Goal: Task Accomplishment & Management: Complete application form

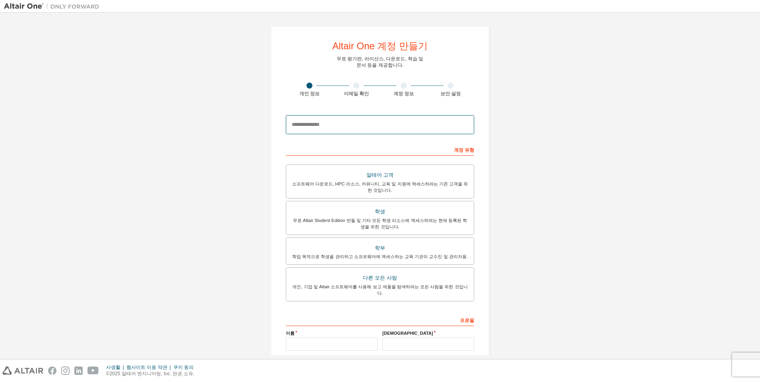
click at [356, 129] on input "email" at bounding box center [380, 124] width 188 height 19
type input "**********"
click at [382, 229] on div "무료 Altair Student Edition 번들 및 기타 모든 학생 리소스에 액세스하려는 현재 등록된 학생을 위한 것입니다." at bounding box center [380, 223] width 178 height 13
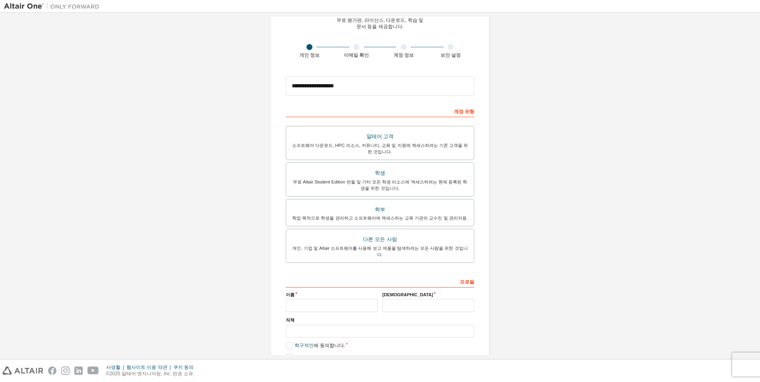
scroll to position [40, 0]
click at [346, 298] on input "text" at bounding box center [332, 304] width 92 height 13
type input "*"
type input "**"
click at [410, 301] on input "text" at bounding box center [428, 304] width 92 height 13
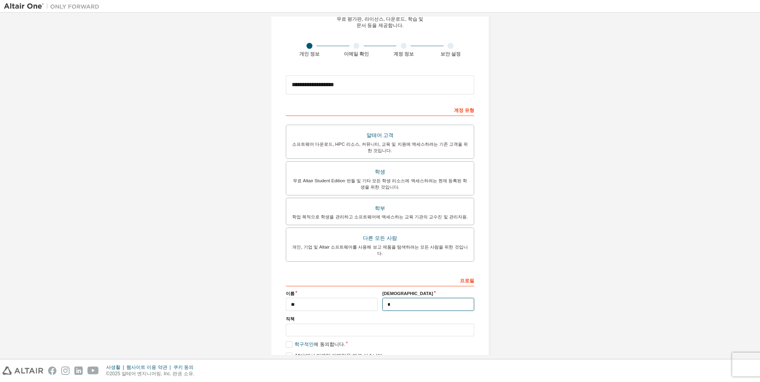
type input "*"
click at [353, 326] on input "text" at bounding box center [380, 330] width 188 height 13
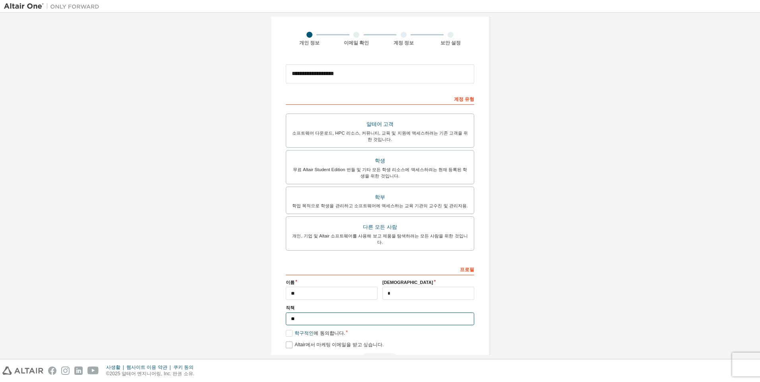
scroll to position [70, 0]
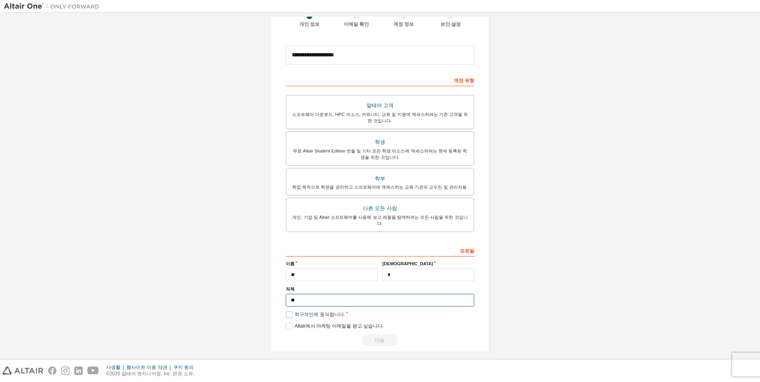
type input "**"
click at [286, 312] on label "학구적인 에 동의합니다." at bounding box center [315, 315] width 59 height 7
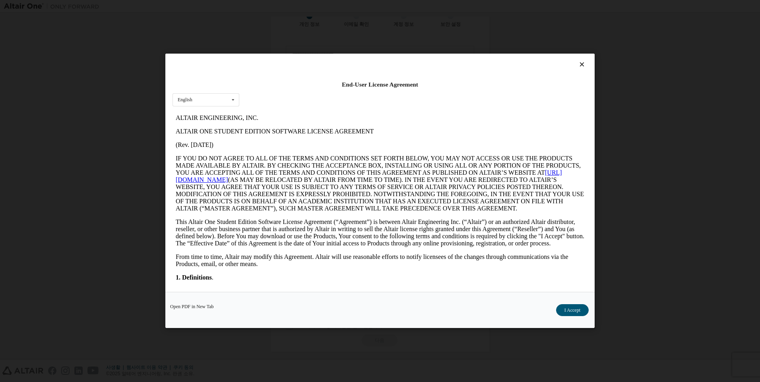
scroll to position [0, 0]
click at [573, 312] on button "수락합니다" at bounding box center [568, 311] width 41 height 12
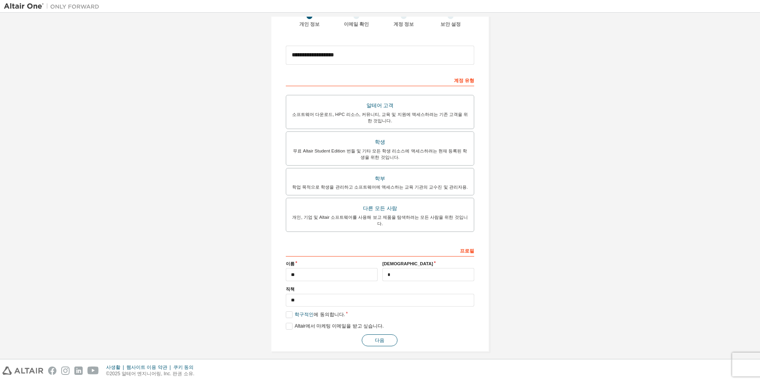
click at [364, 335] on button "다음" at bounding box center [380, 341] width 36 height 12
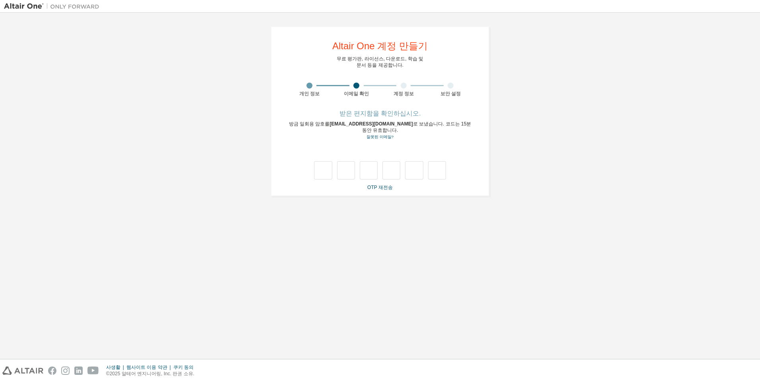
type input "*"
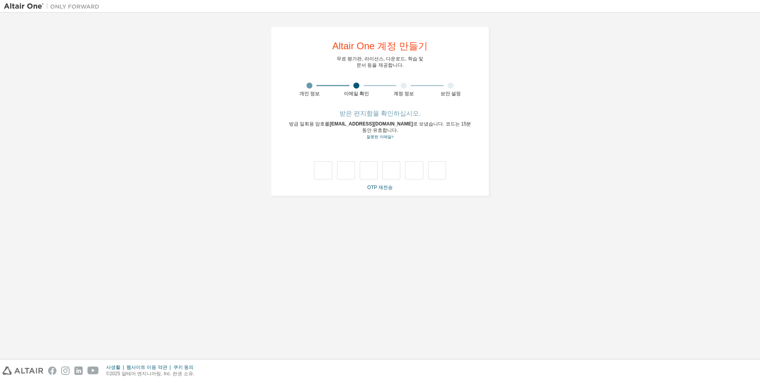
type input "*"
